Goal: Task Accomplishment & Management: Manage account settings

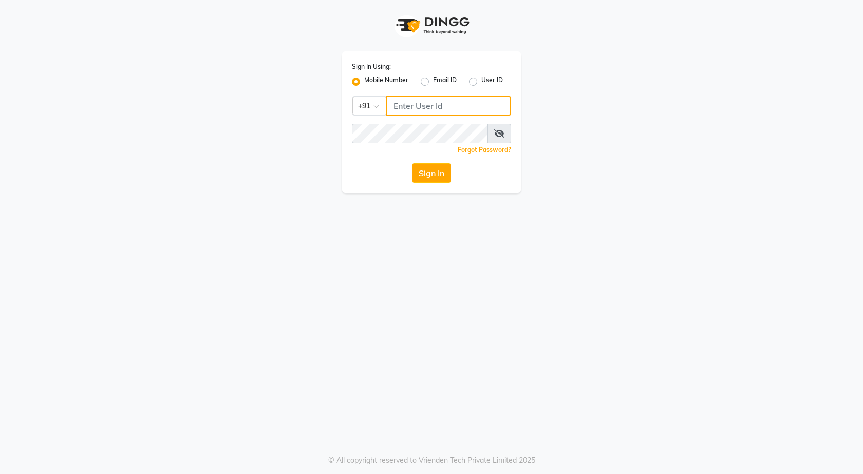
click at [424, 110] on input "Username" at bounding box center [448, 106] width 125 height 20
type input "8600160369"
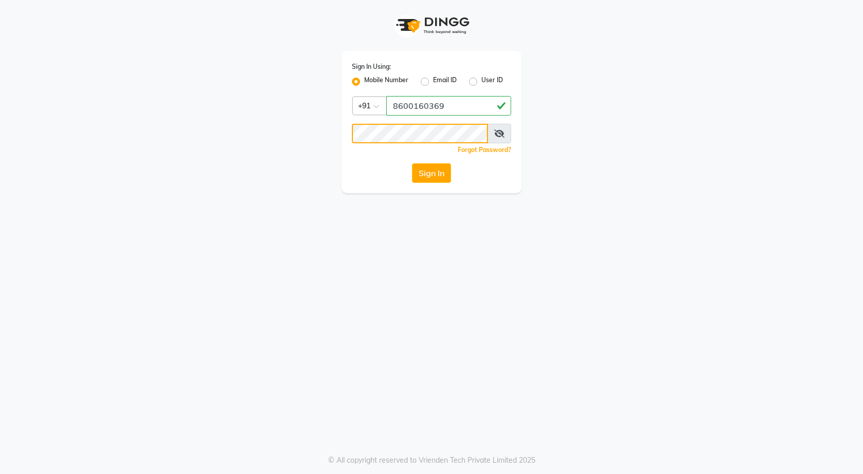
click at [412, 163] on button "Sign In" at bounding box center [431, 173] width 39 height 20
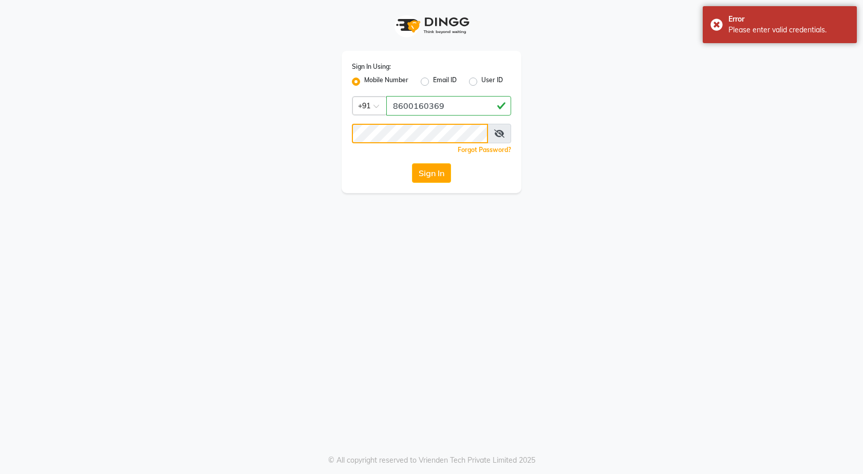
click at [412, 163] on button "Sign In" at bounding box center [431, 173] width 39 height 20
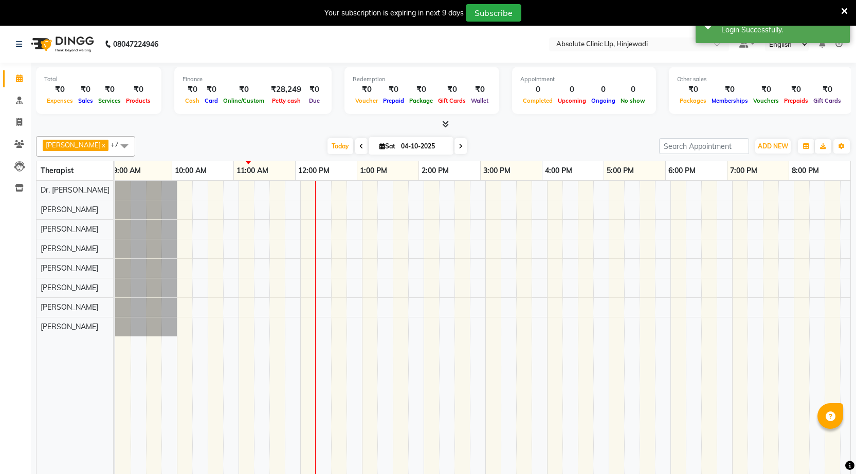
scroll to position [0, 67]
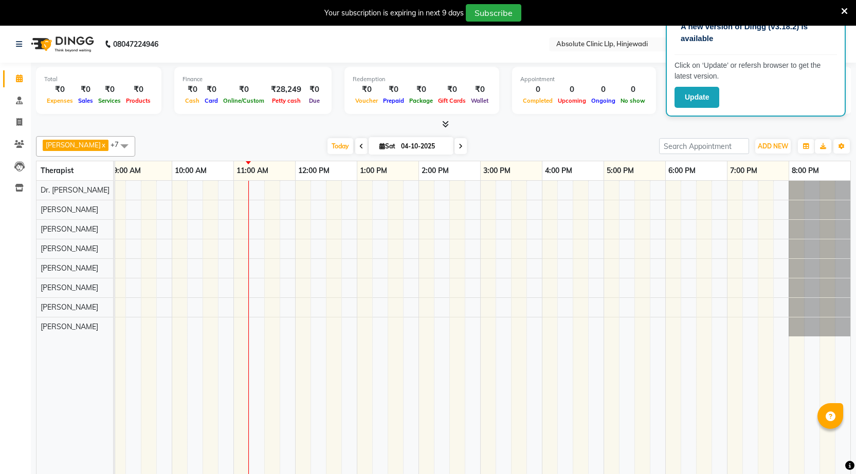
click at [377, 142] on span "Sat" at bounding box center [387, 146] width 21 height 8
select select "10"
select select "2025"
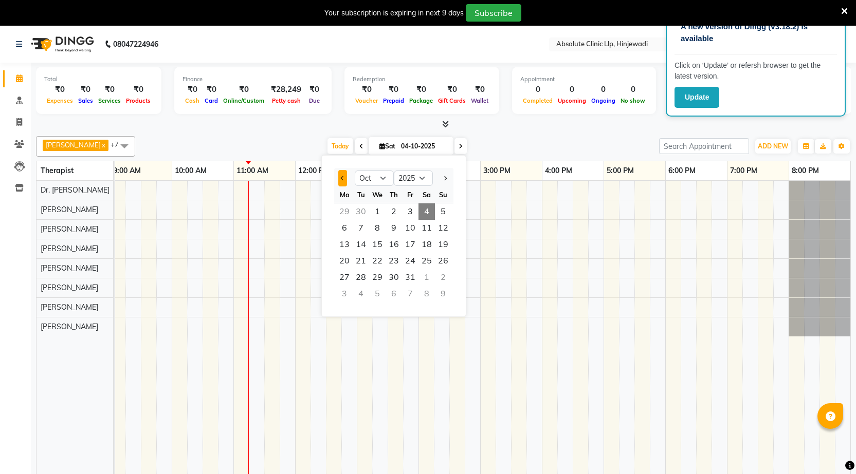
click at [344, 178] on span "Previous month" at bounding box center [343, 178] width 4 height 4
select select "9"
click at [429, 264] on span "27" at bounding box center [426, 261] width 16 height 16
type input "27-09-2025"
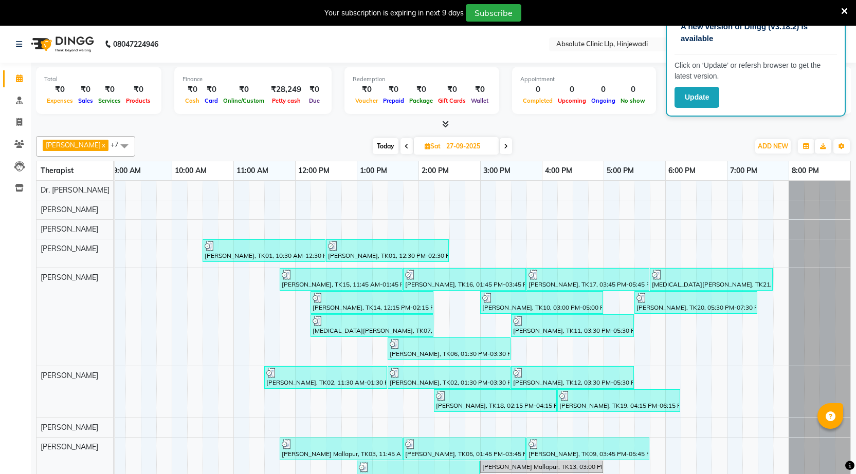
click at [431, 149] on span "Sat" at bounding box center [432, 146] width 21 height 8
select select "9"
select select "2025"
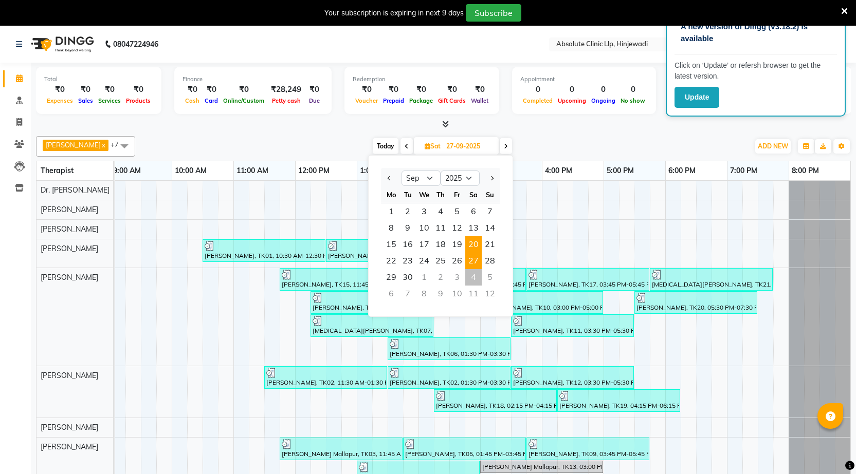
click at [470, 244] on span "20" at bounding box center [473, 244] width 16 height 16
type input "20-09-2025"
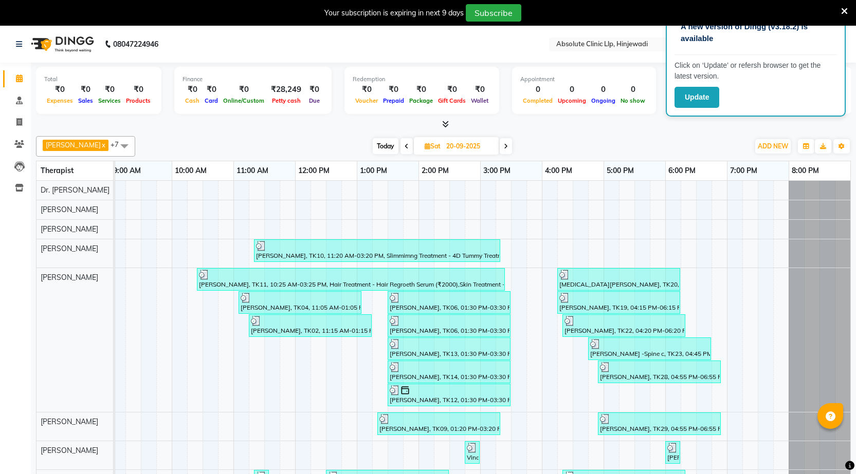
click at [422, 145] on span "Sat" at bounding box center [432, 146] width 21 height 8
select select "9"
select select "2025"
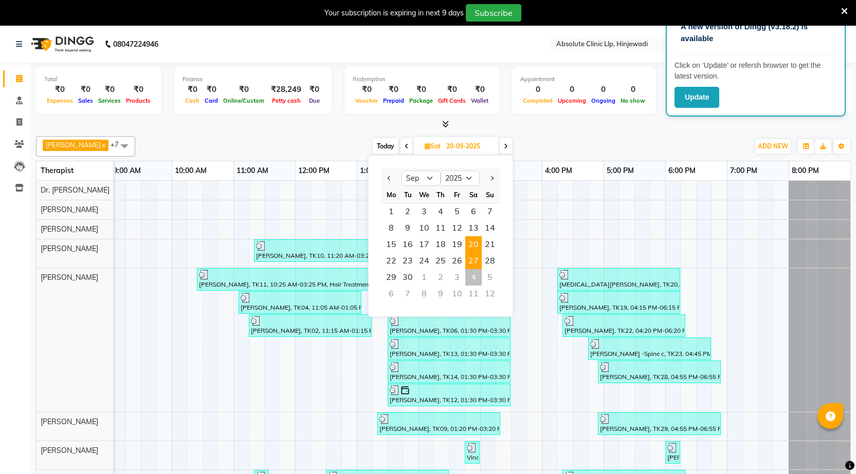
click at [469, 260] on span "27" at bounding box center [473, 261] width 16 height 16
type input "27-09-2025"
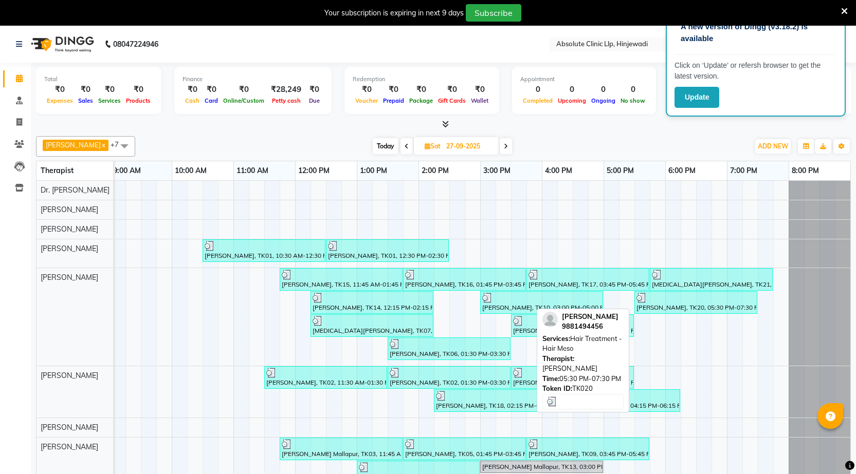
click at [664, 298] on div at bounding box center [695, 298] width 119 height 10
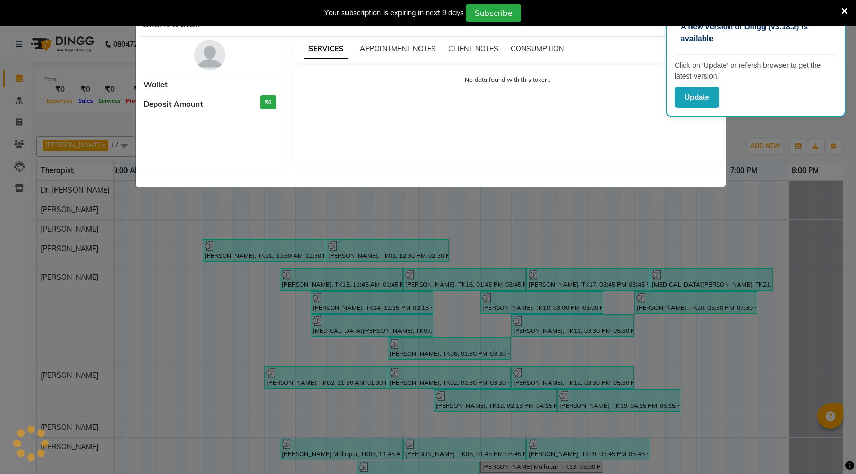
select select "3"
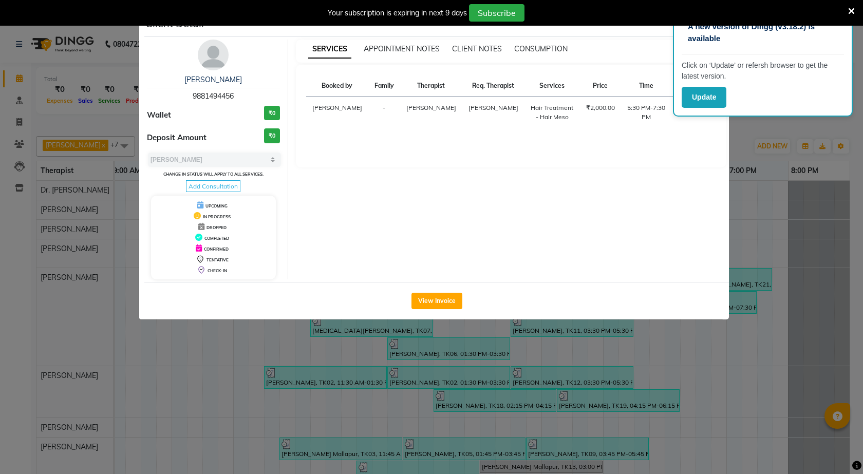
click at [850, 14] on icon at bounding box center [851, 11] width 7 height 9
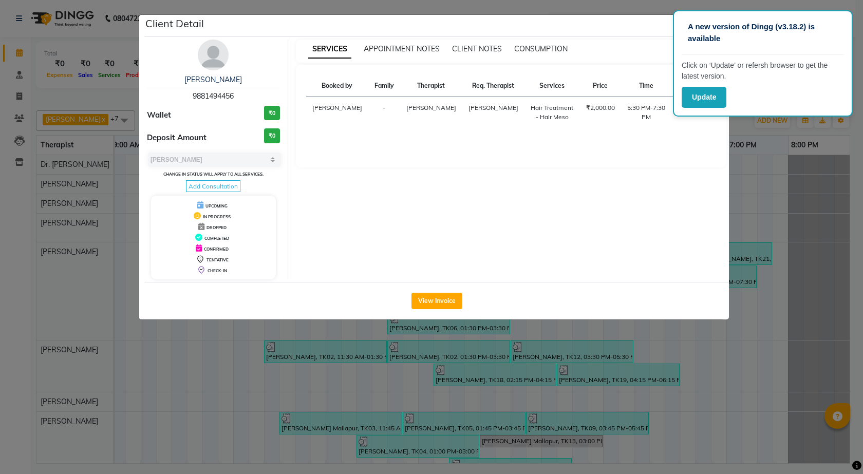
drag, startPoint x: 730, startPoint y: 223, endPoint x: 748, endPoint y: 223, distance: 18.5
click at [748, 223] on ngb-modal-window "Client Detail [PERSON_NAME] 9881494456 Wallet ₹0 Deposit Amount ₹0 Select MARK …" at bounding box center [431, 237] width 863 height 474
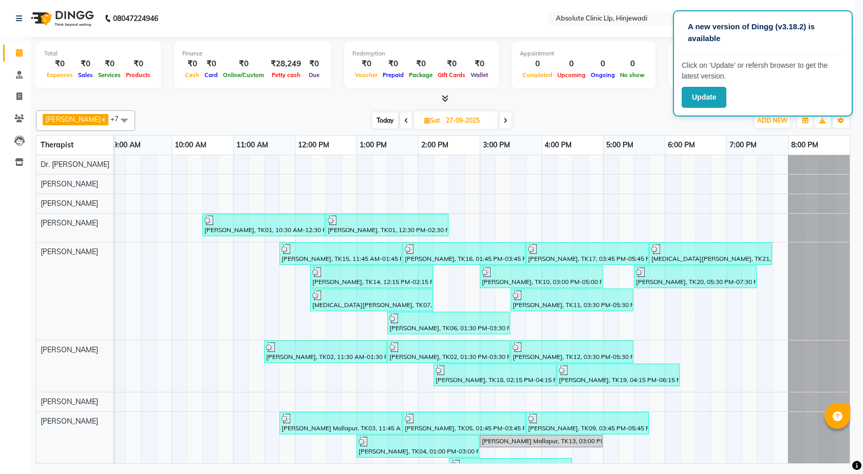
scroll to position [0, 59]
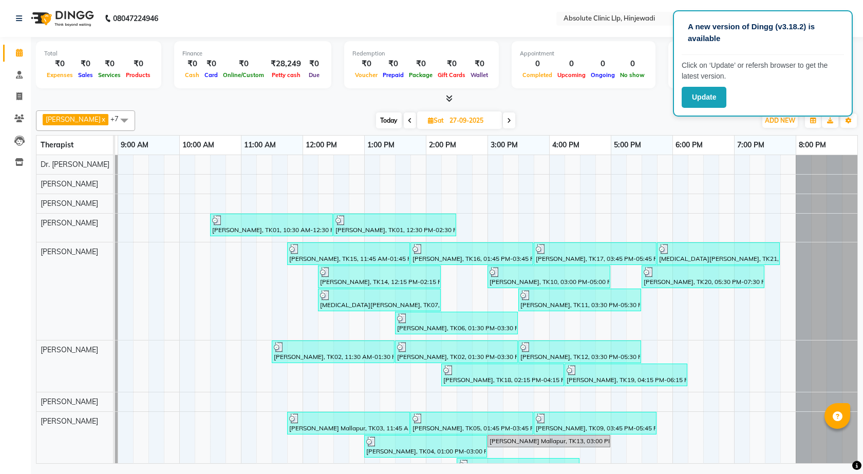
drag, startPoint x: 0, startPoint y: 249, endPoint x: 433, endPoint y: 124, distance: 450.8
click at [433, 124] on span "Sat" at bounding box center [435, 121] width 21 height 8
select select "9"
select select "2025"
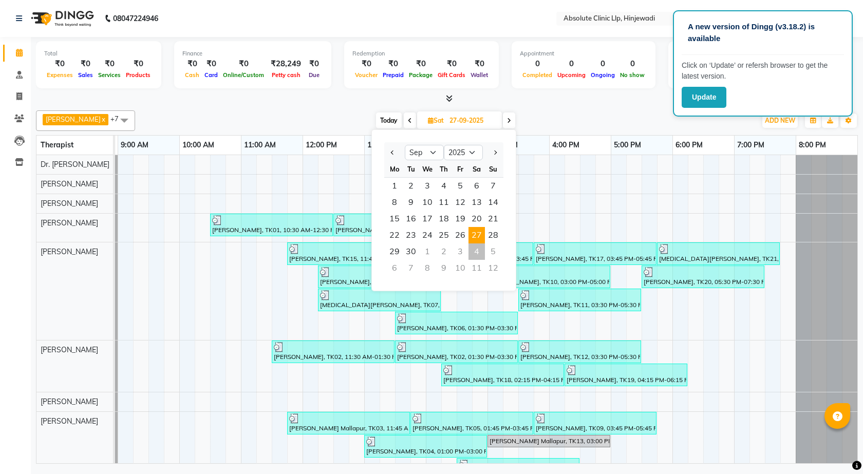
click at [481, 252] on div "4" at bounding box center [477, 252] width 16 height 16
type input "04-10-2025"
